Goal: Complete application form

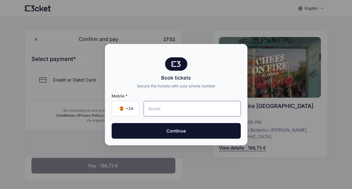
click at [171, 111] on input "tel" at bounding box center [192, 108] width 97 height 15
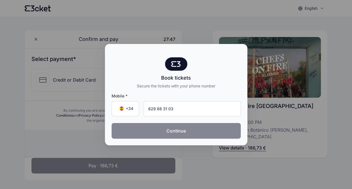
type input "629 88 31 03"
click at [170, 126] on button "Continue" at bounding box center [176, 131] width 129 height 16
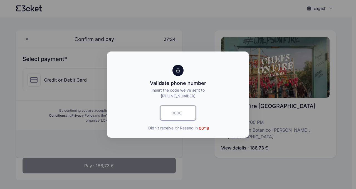
click at [181, 112] on input "text" at bounding box center [178, 112] width 36 height 15
type input "5504"
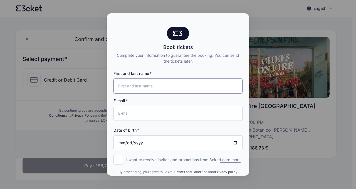
click at [179, 86] on input "First and last name" at bounding box center [177, 85] width 129 height 15
type input "[PERSON_NAME]"
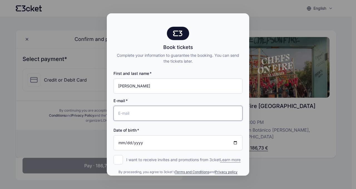
type input "p"
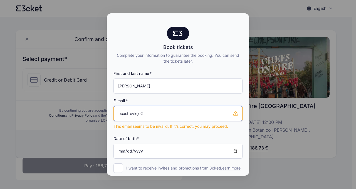
click at [150, 110] on input "ocastroviejo2" at bounding box center [178, 113] width 128 height 15
click at [150, 110] on input "[EMAIL_ADDRESS][DOMAIN_NAME]" at bounding box center [178, 113] width 128 height 15
type input "[EMAIL_ADDRESS][DOMAIN_NAME]"
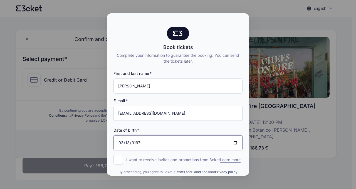
type input "[DATE]"
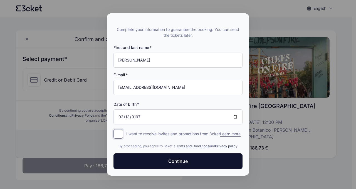
click at [119, 129] on input "I want to receive invites and promotions from 3cket Learn more form.register.op…" at bounding box center [117, 133] width 9 height 9
checkbox input "false"
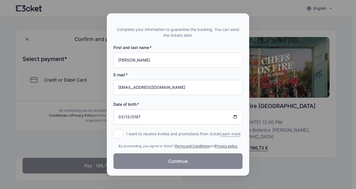
click at [147, 159] on button "Continue" at bounding box center [177, 161] width 129 height 16
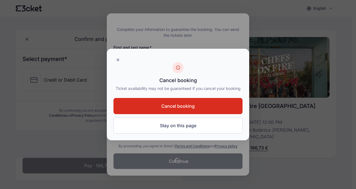
click at [175, 108] on span "Cancel booking" at bounding box center [177, 106] width 33 height 7
